Goal: Task Accomplishment & Management: Complete application form

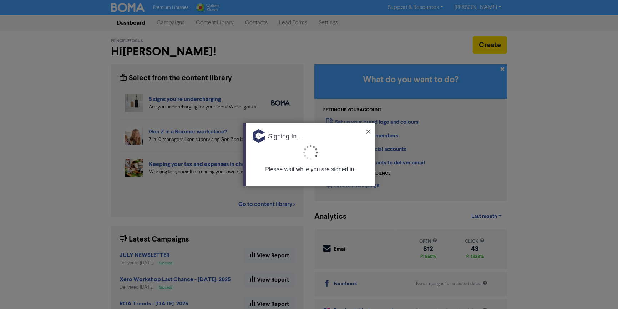
click at [369, 130] on img at bounding box center [368, 132] width 4 height 4
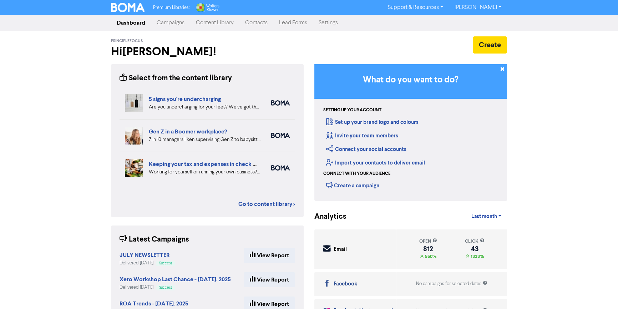
click at [252, 24] on link "Contacts" at bounding box center [256, 23] width 34 height 14
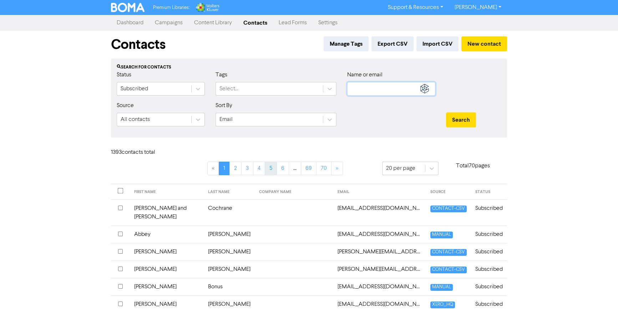
type input "[EMAIL_ADDRESS][DOMAIN_NAME]"
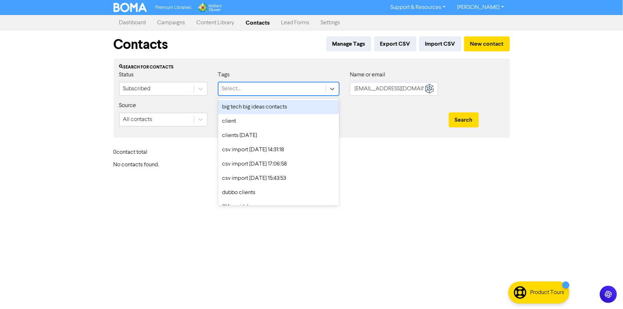
click at [262, 88] on div "Select..." at bounding box center [271, 88] width 107 height 13
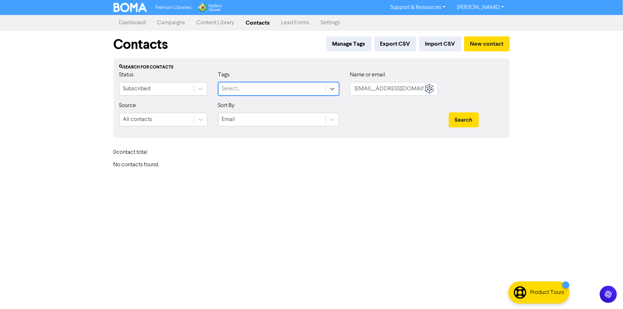
click at [269, 88] on div "Select..." at bounding box center [271, 88] width 107 height 13
click at [486, 45] on button "New contact" at bounding box center [487, 43] width 46 height 15
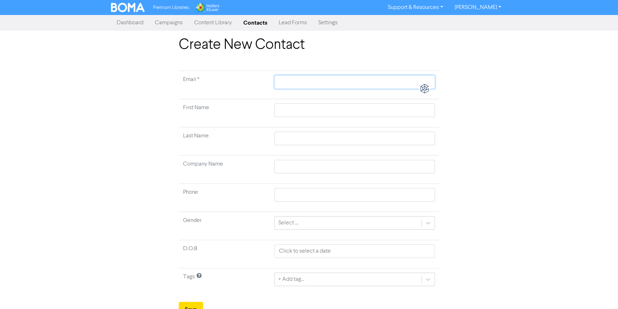
click at [300, 86] on input "text" at bounding box center [354, 82] width 161 height 14
type input "d"
type input "da"
type input "dal"
type input "dalk"
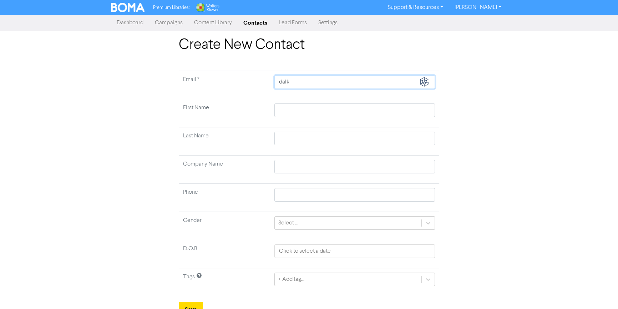
type input "[PERSON_NAME]"
type input "dalkei"
type input "dalkeit"
type input "dalkeith"
type input "dalkeith1"
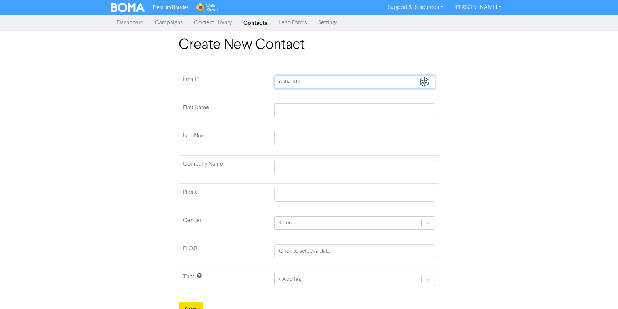
type input "dalkeith12"
type input "dalkeith12@"
type input "dalkeith12@h"
type input "dalkeith12@ho"
type input "dalkeith12@hot"
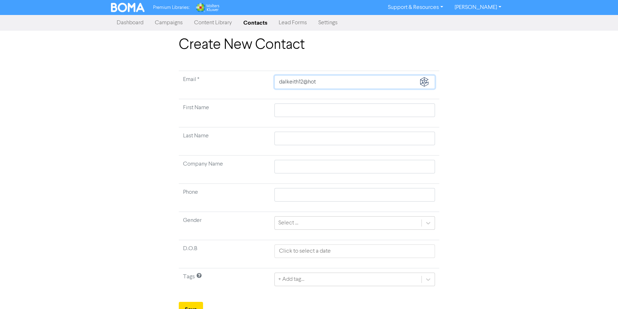
type input "dalkeith12@hotm"
type input "dalkeith12@hotma"
type input "dalkeith12@hotmai"
type input "[EMAIL_ADDRESS]"
type input "[EMAIL_ADDRESS]."
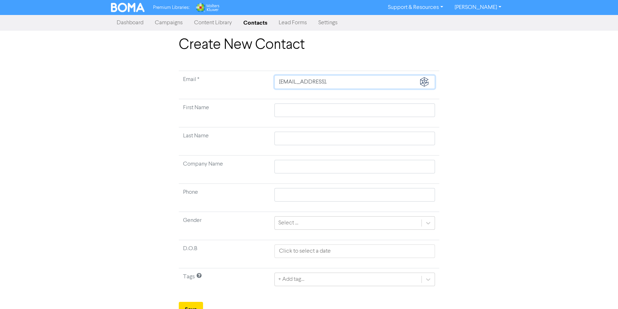
type input "dalkeith12@hotmail.c"
type input "[EMAIL_ADDRESS][DOMAIN_NAME]"
type input "D"
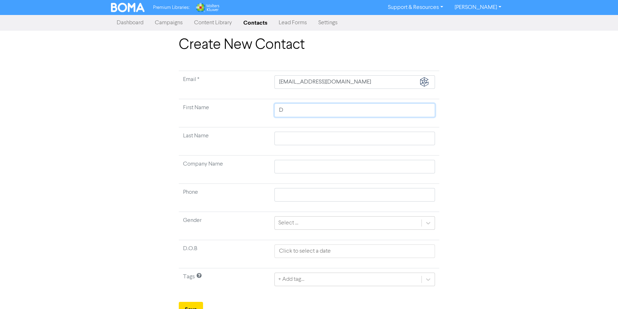
type input "Da"
type input "Dam"
type input "Damo"
type input "[PERSON_NAME]"
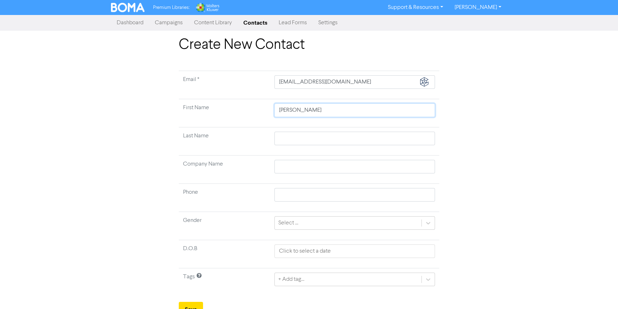
type input "Damon &"
type input "Damon & S"
type input "Damon & So"
type input "Damon & Sop"
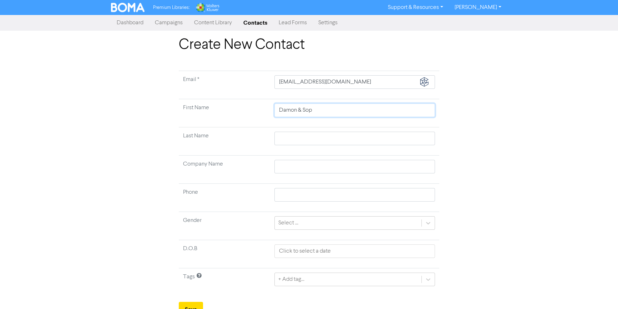
type input "Damon & Soph"
type input "Damon & Sophi"
type input "[PERSON_NAME] & [PERSON_NAME]"
type input "S"
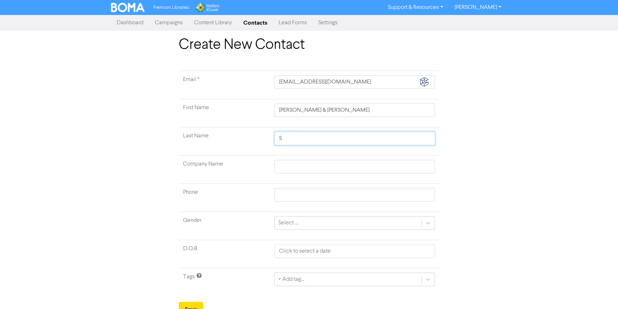
type input "So"
type input "Sos"
type input "Sost"
type input "Soste"
type input "[PERSON_NAME]"
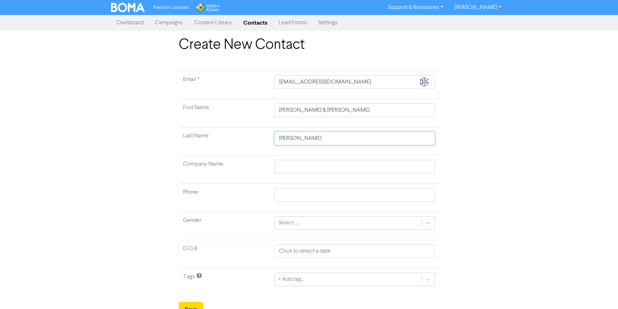
type input "[PERSON_NAME]"
click at [298, 223] on div "Select ..." at bounding box center [348, 223] width 147 height 13
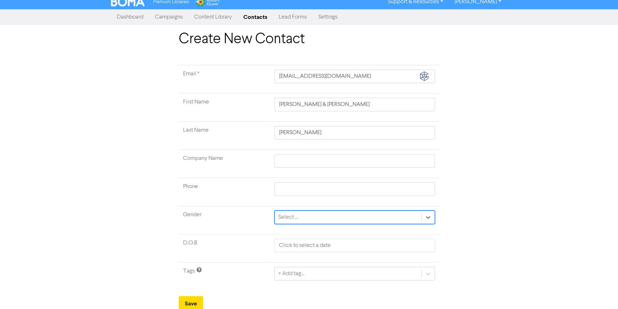
scroll to position [7, 0]
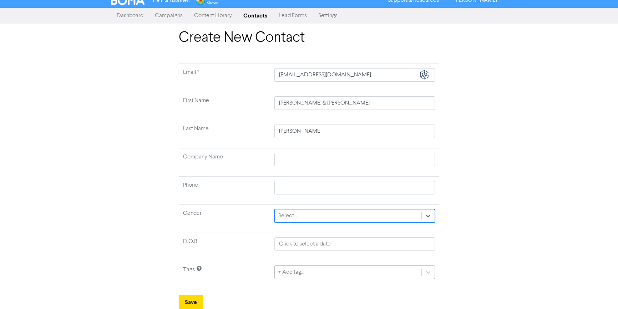
click at [390, 275] on div "+ Add tag..." at bounding box center [354, 273] width 161 height 14
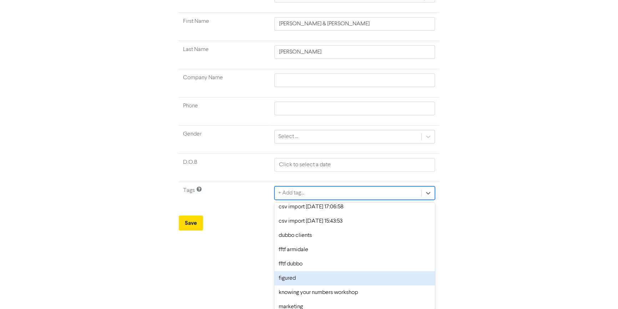
scroll to position [0, 0]
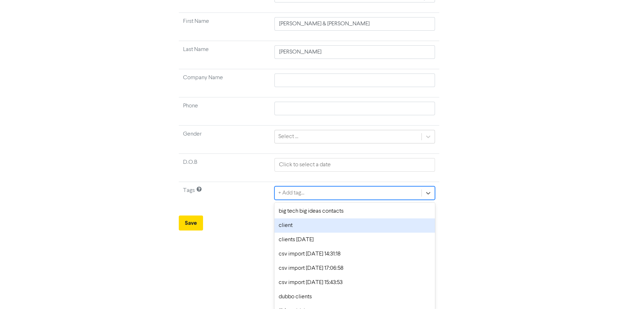
click at [305, 228] on div "client" at bounding box center [354, 225] width 161 height 14
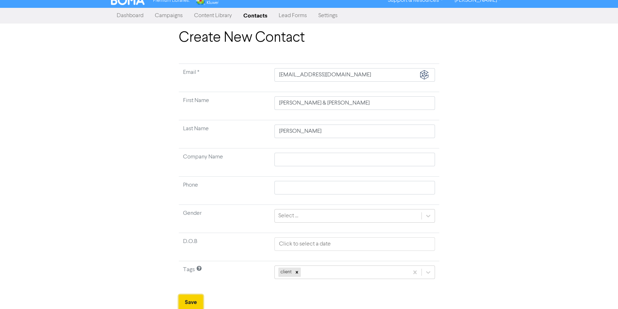
click at [195, 296] on button "Save" at bounding box center [191, 302] width 24 height 15
